Goal: Information Seeking & Learning: Learn about a topic

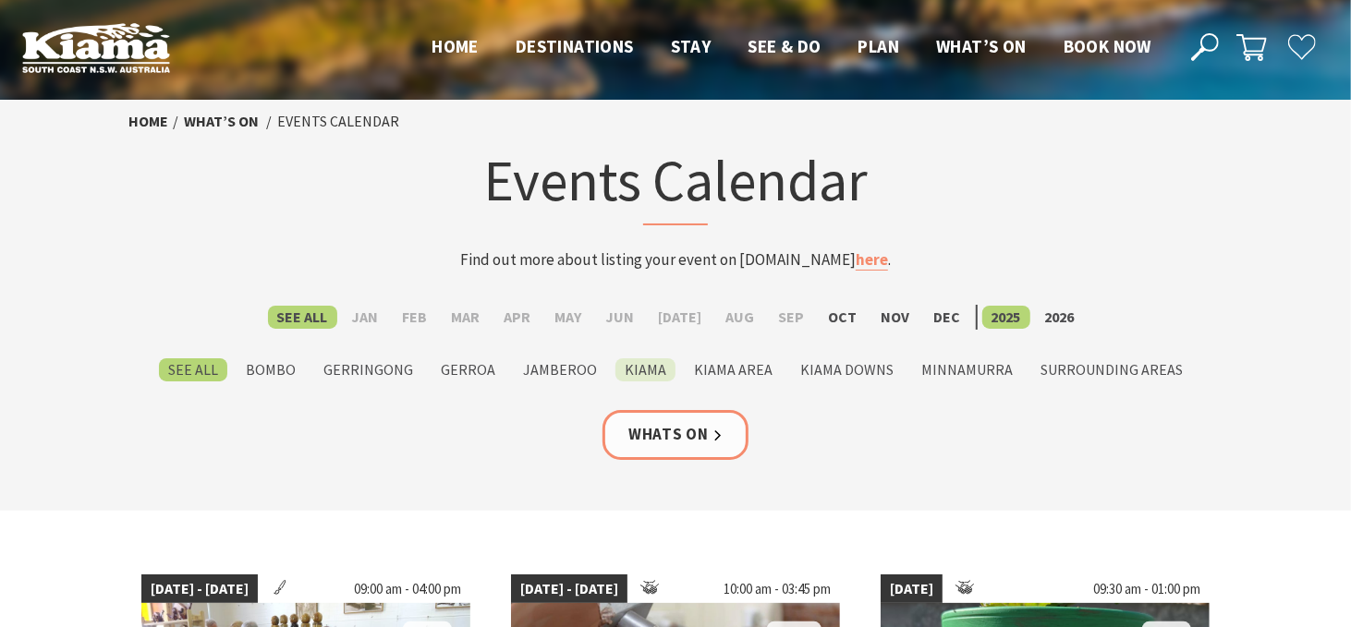
click at [637, 370] on label "Kiama" at bounding box center [645, 369] width 60 height 23
click at [0, 0] on input "Kiama" at bounding box center [0, 0] width 0 height 0
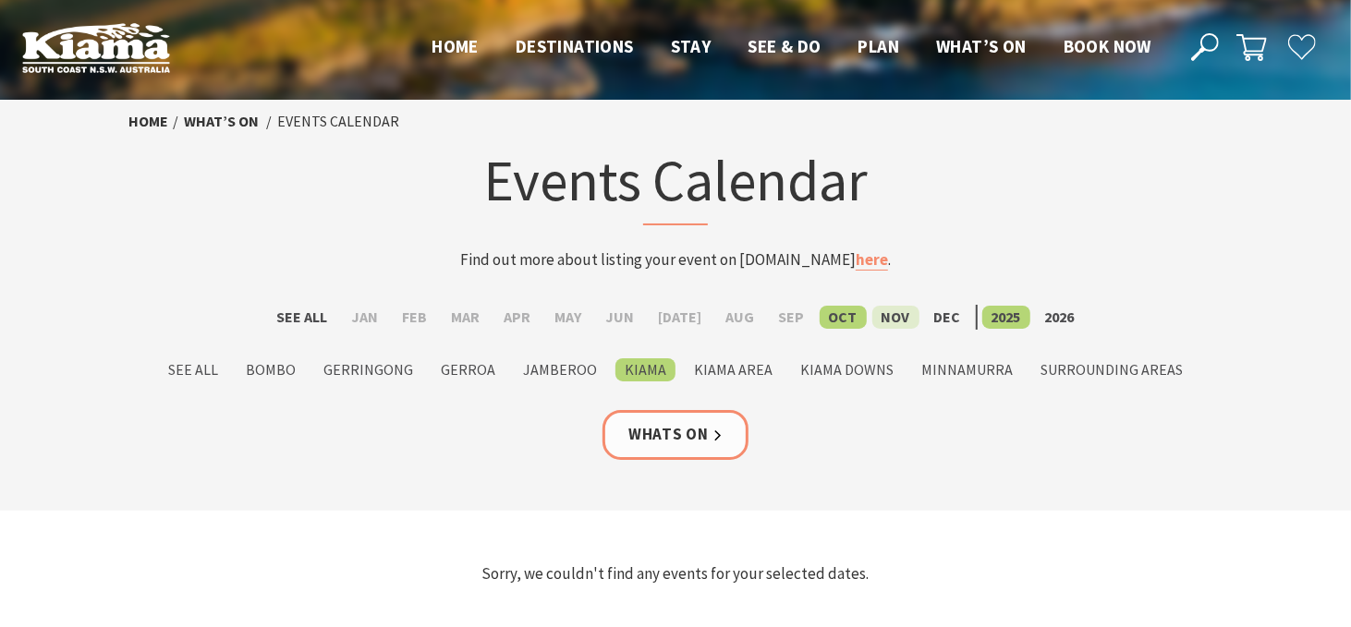
click at [886, 315] on label "Nov" at bounding box center [895, 317] width 47 height 23
click at [0, 0] on input "Nov" at bounding box center [0, 0] width 0 height 0
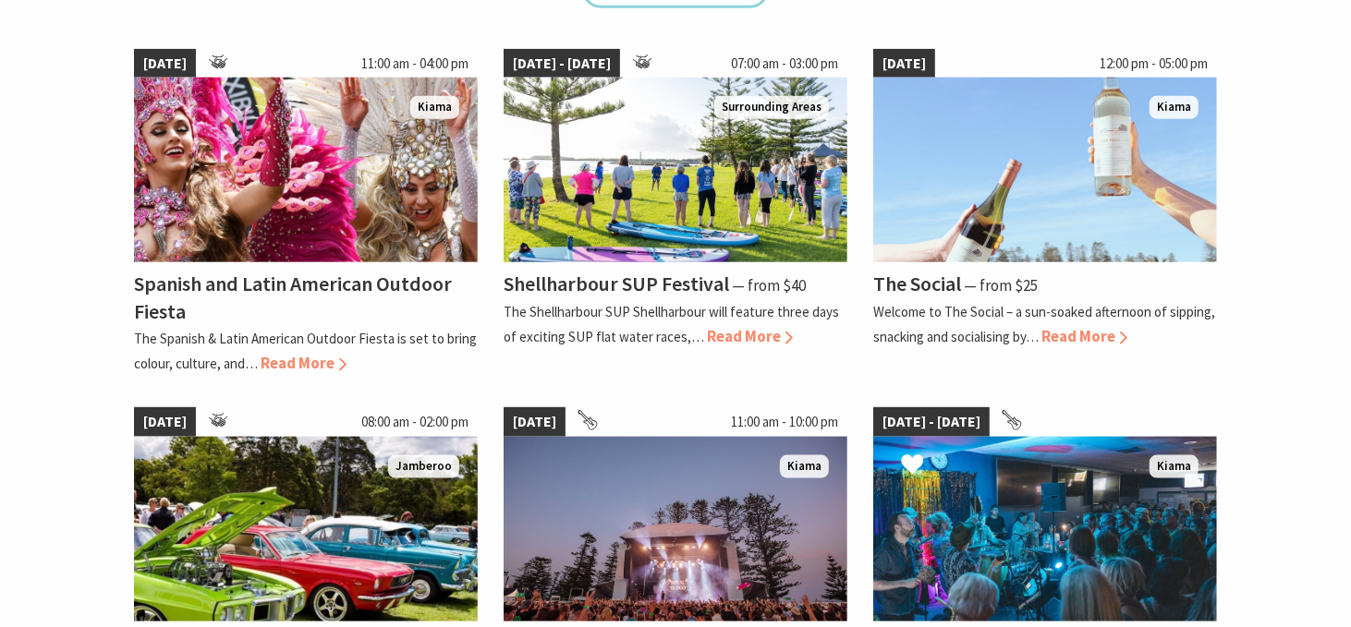
scroll to position [1293, 0]
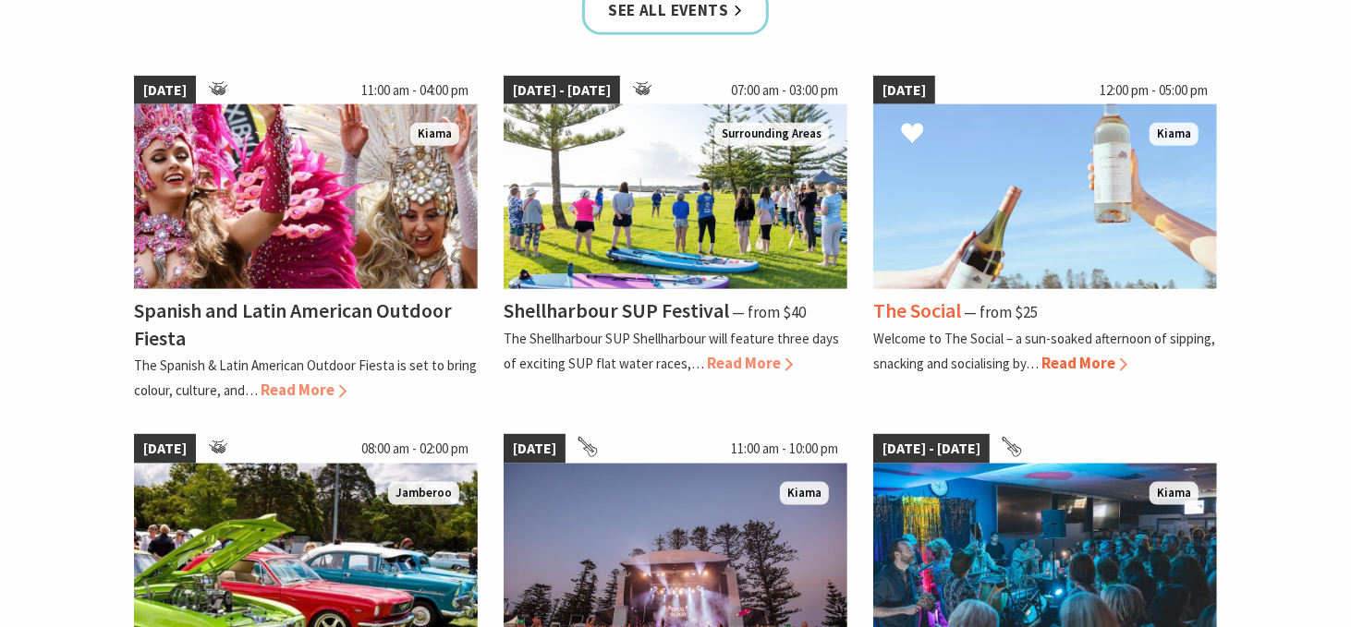
click at [1081, 362] on span "Read More" at bounding box center [1084, 363] width 86 height 20
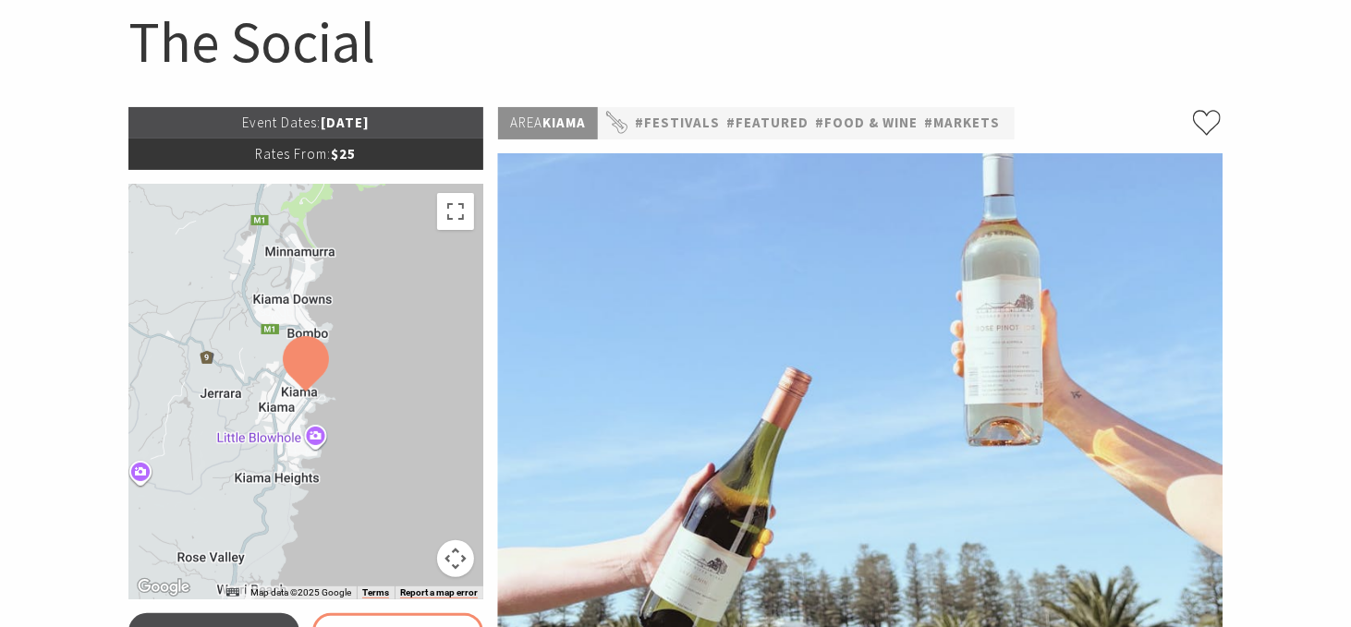
scroll to position [185, 0]
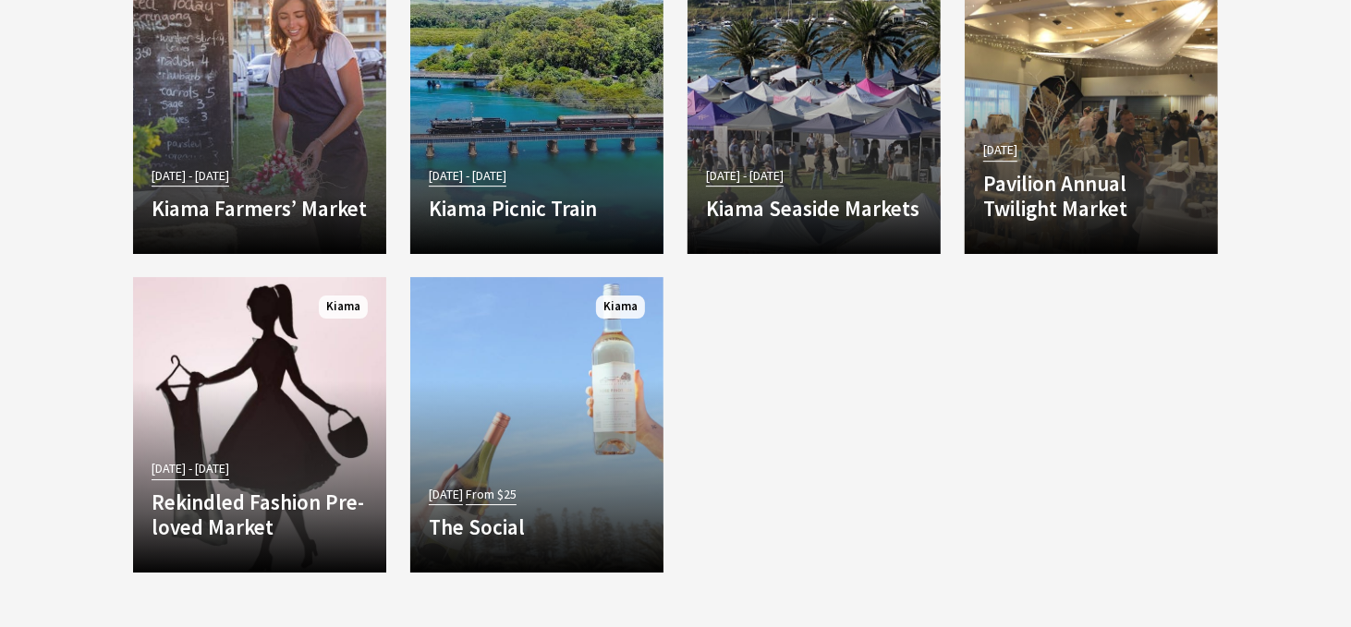
scroll to position [3127, 0]
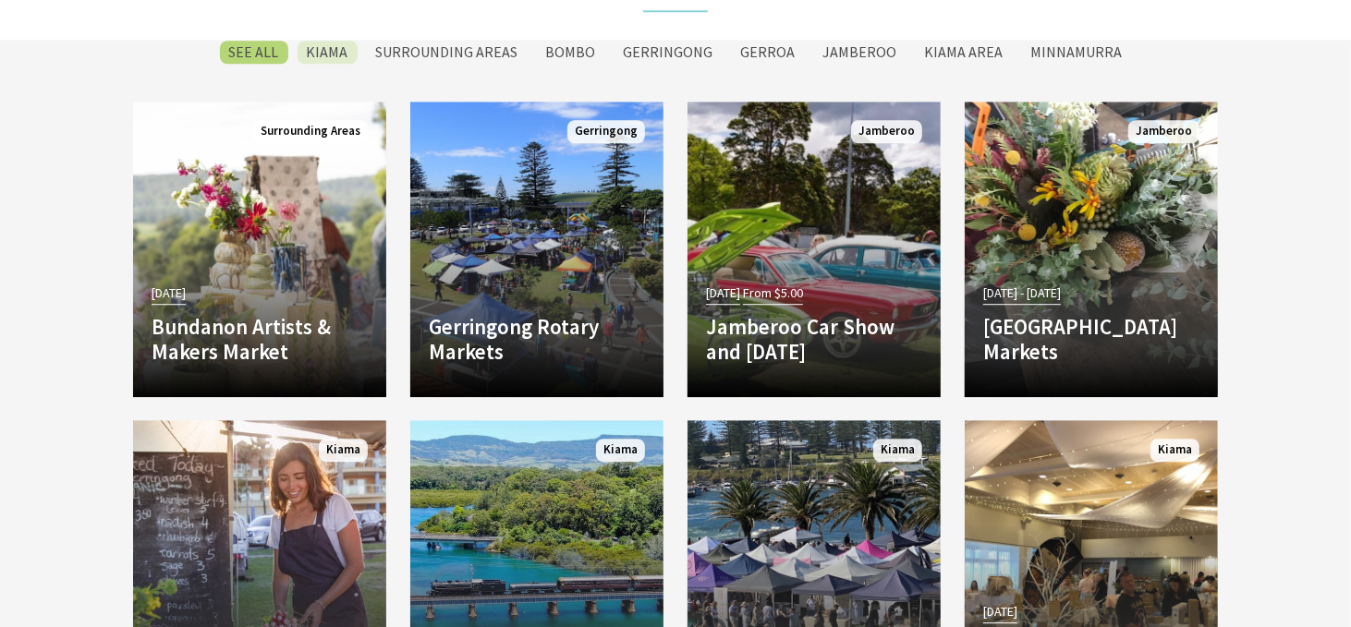
click at [350, 51] on label "Kiama" at bounding box center [327, 52] width 60 height 23
click at [0, 0] on input "Kiama" at bounding box center [0, 0] width 0 height 0
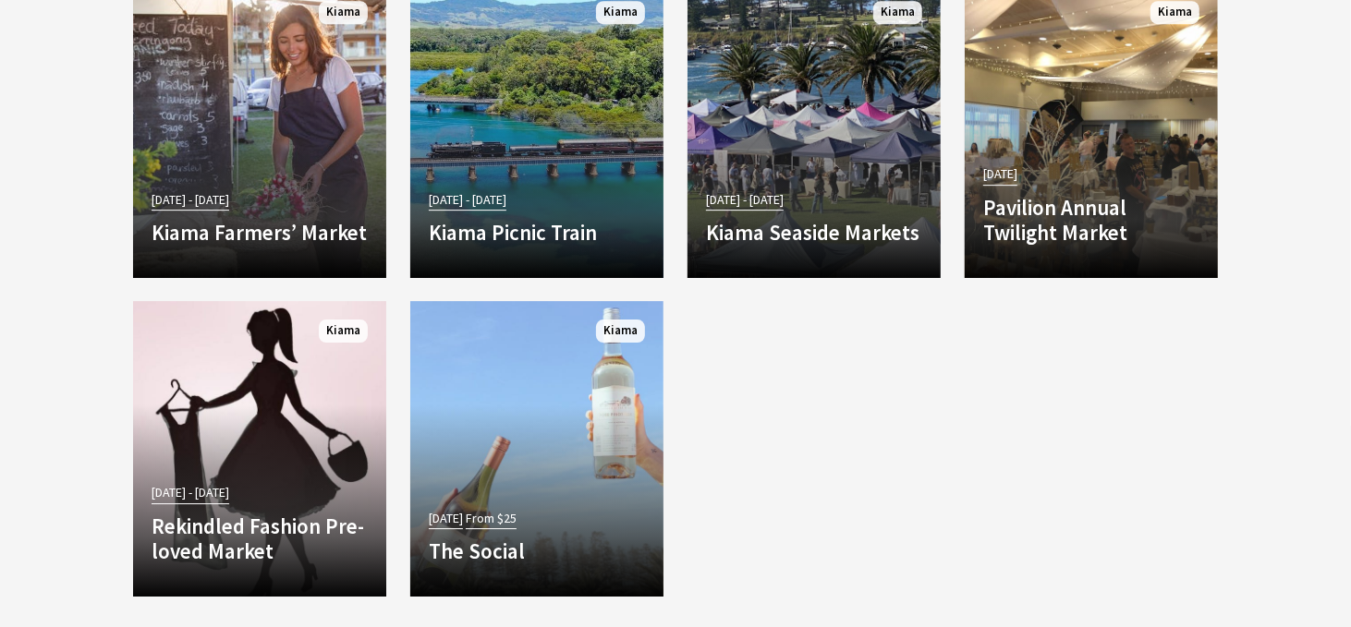
scroll to position [3617, 0]
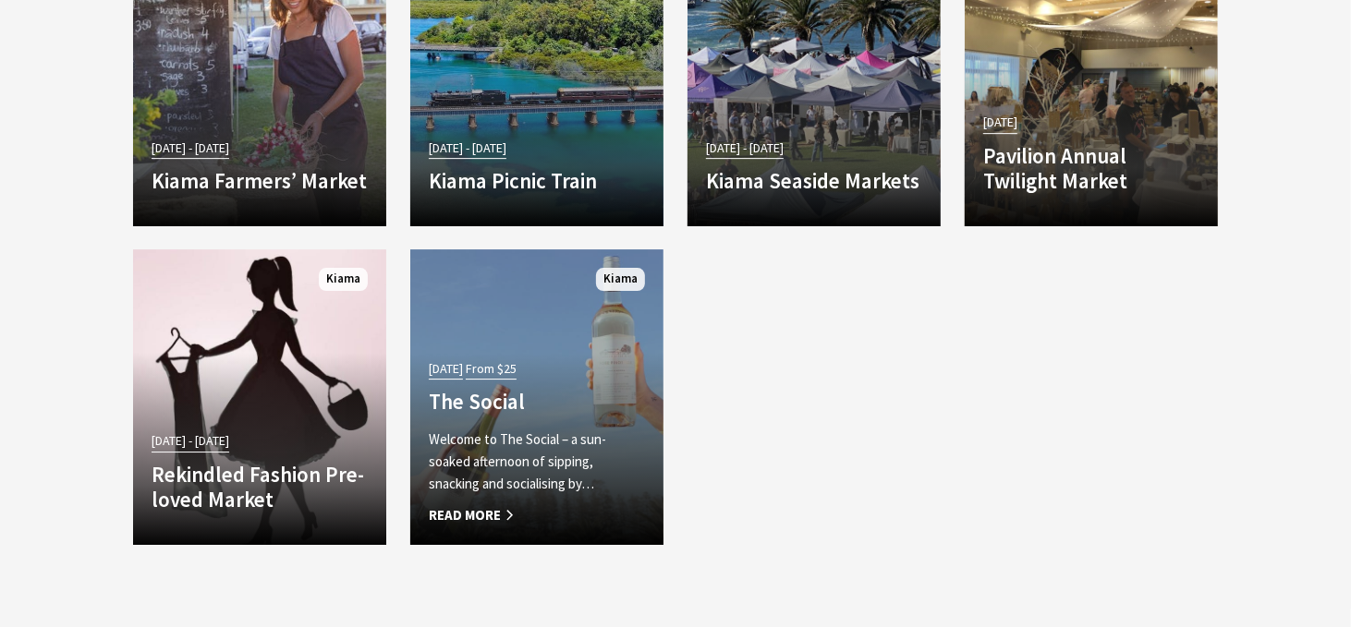
click at [478, 365] on div "[DATE] From $25 The Social Welcome to The Social – a sun-soaked afternoon of si…" at bounding box center [536, 441] width 253 height 171
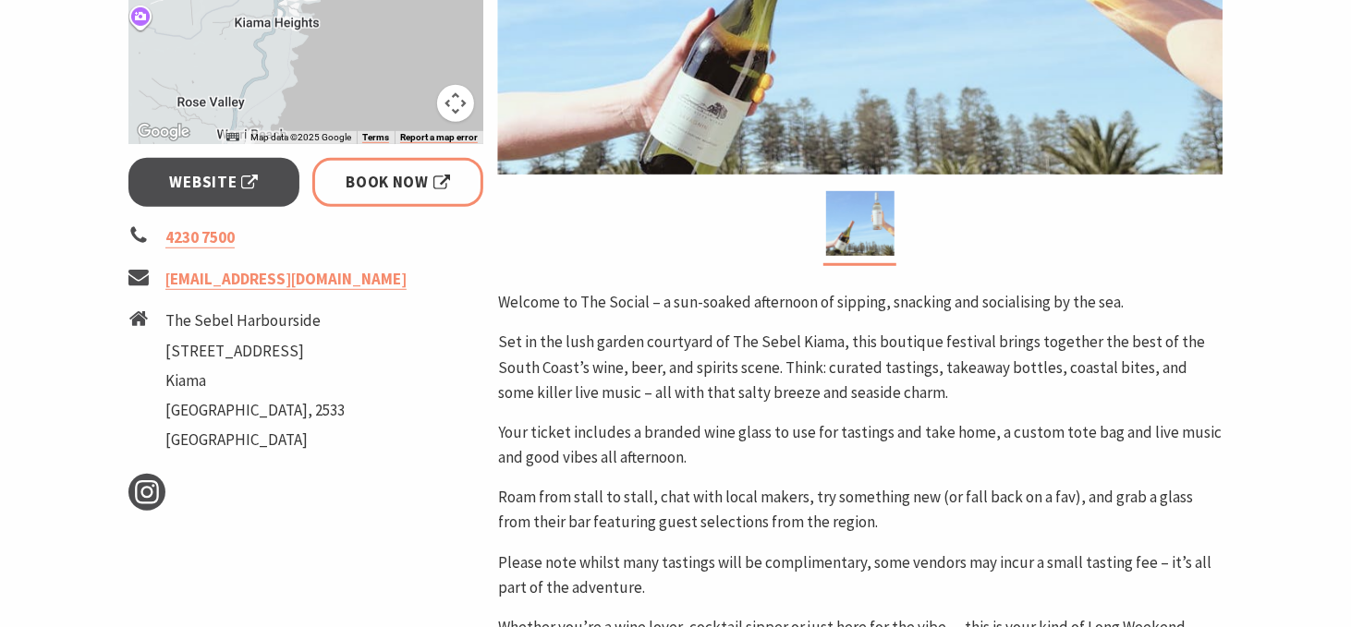
scroll to position [647, 0]
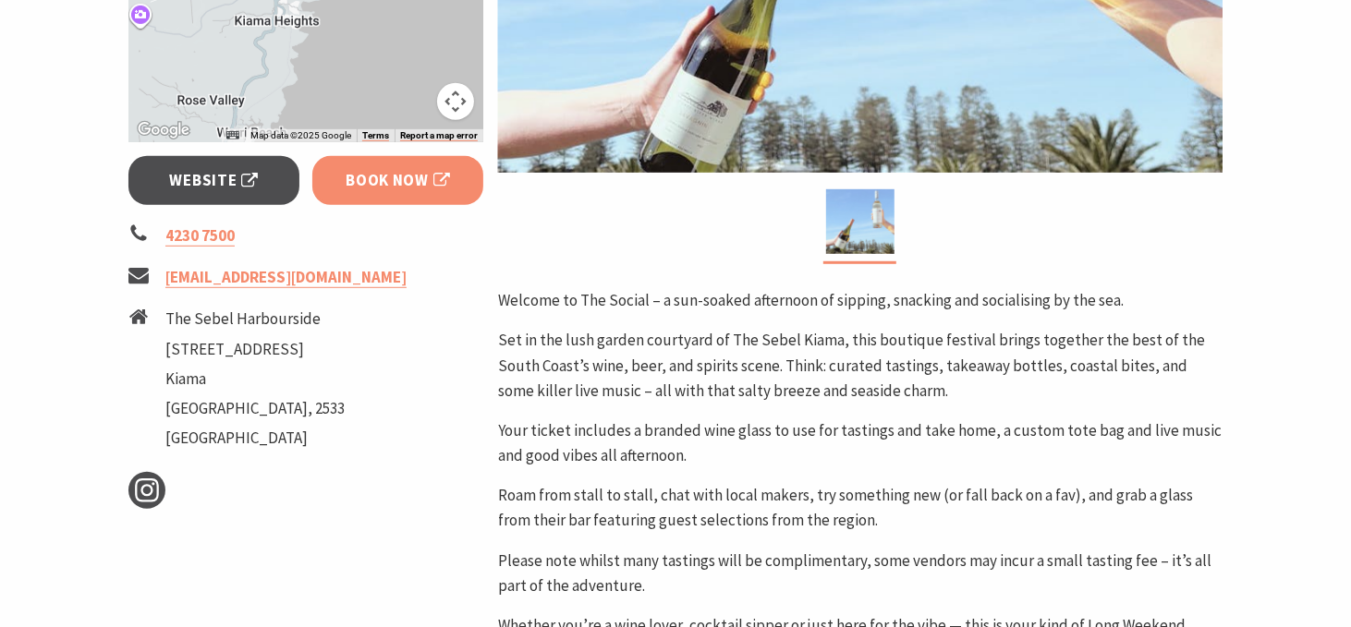
click at [374, 177] on span "Book Now" at bounding box center [398, 180] width 104 height 25
